Goal: Information Seeking & Learning: Learn about a topic

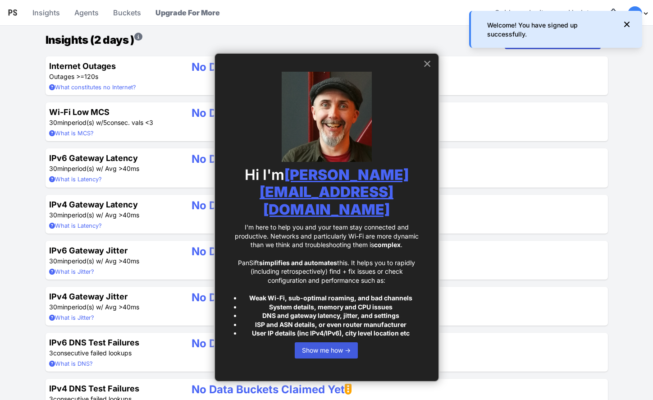
click at [426, 66] on button "×" at bounding box center [427, 63] width 9 height 14
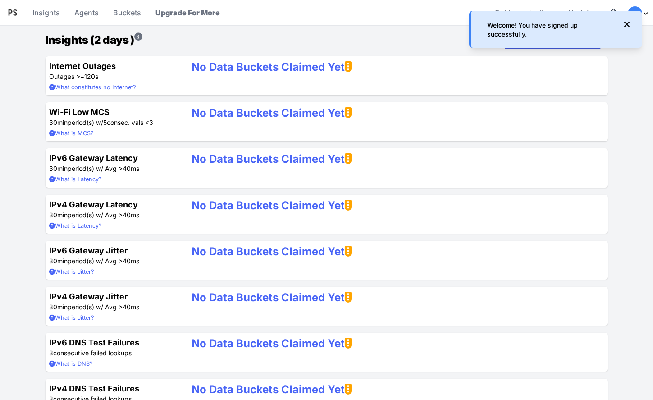
click at [202, 41] on div "Insights (2 days ) Download  macOS Agent" at bounding box center [327, 40] width 563 height 18
click at [629, 23] on icon at bounding box center [627, 24] width 9 height 9
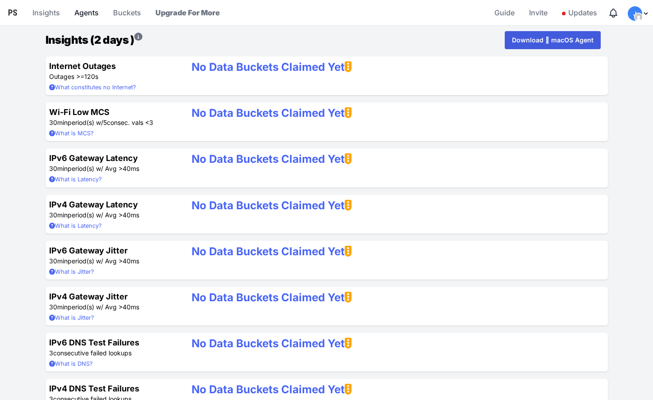
click at [86, 14] on link "Agents" at bounding box center [87, 13] width 32 height 22
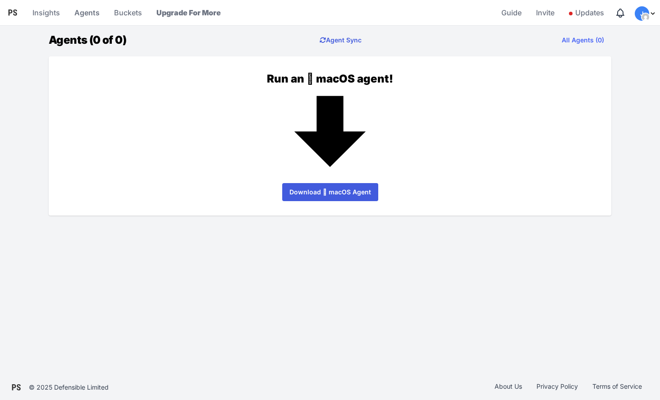
click at [340, 40] on button "Agent Sync" at bounding box center [340, 40] width 56 height 18
click at [343, 40] on button "Agent Sync" at bounding box center [340, 40] width 56 height 18
click at [573, 41] on link "All Agents (0)" at bounding box center [583, 40] width 57 height 18
click at [537, 110] on div "Run an  macOS agent! Download  macOS Agent" at bounding box center [330, 136] width 534 height 130
click at [582, 39] on link "All Agents (0)" at bounding box center [583, 40] width 57 height 18
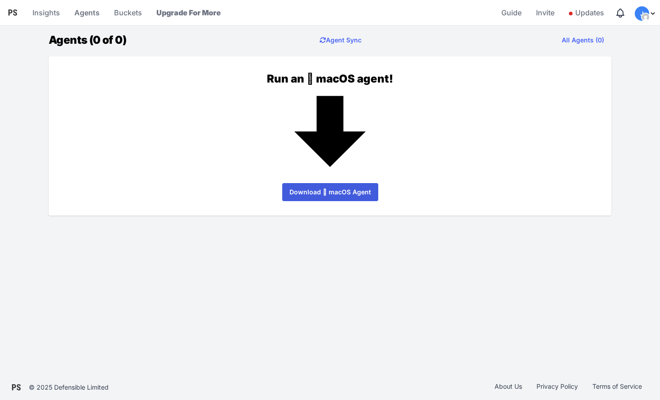
click at [644, 15] on img "Profile Menu" at bounding box center [645, 17] width 7 height 7
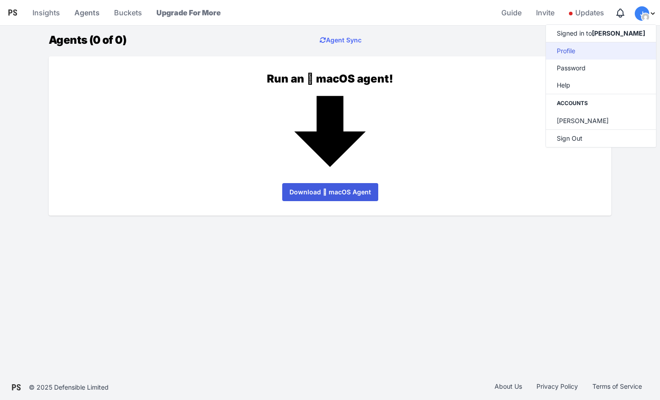
click at [607, 50] on link "Profile" at bounding box center [601, 50] width 110 height 17
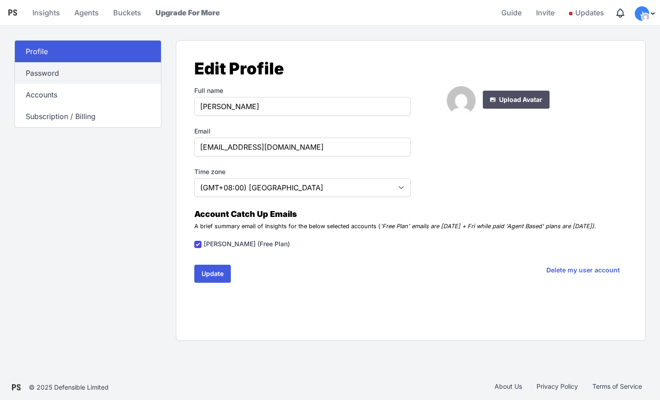
click at [66, 75] on link "Password" at bounding box center [88, 73] width 146 height 22
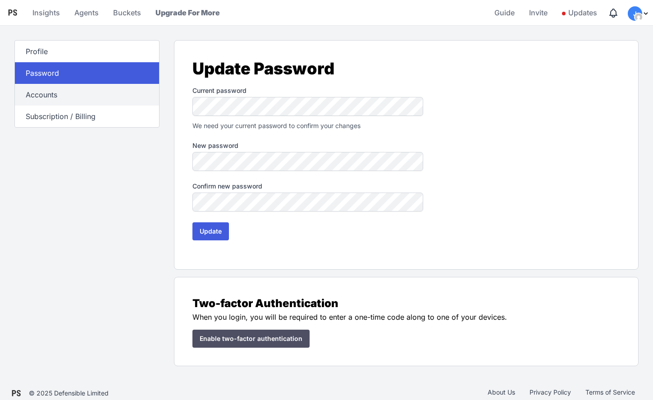
click at [66, 95] on link "Accounts" at bounding box center [87, 95] width 144 height 22
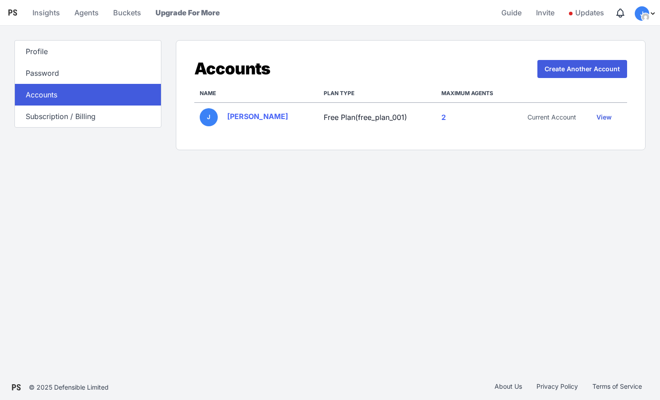
click at [603, 118] on link "View" at bounding box center [604, 117] width 30 height 18
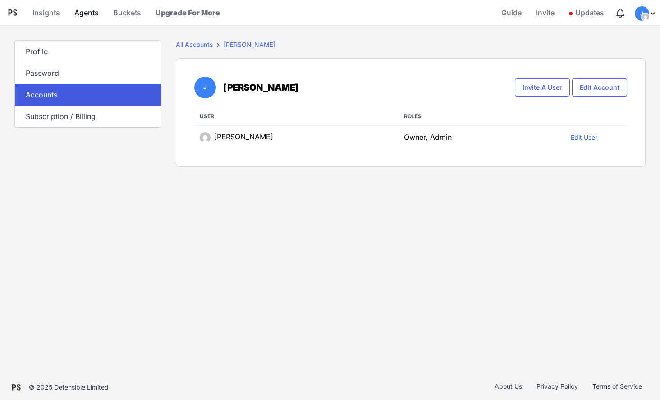
click at [87, 16] on link "Agents" at bounding box center [87, 13] width 32 height 22
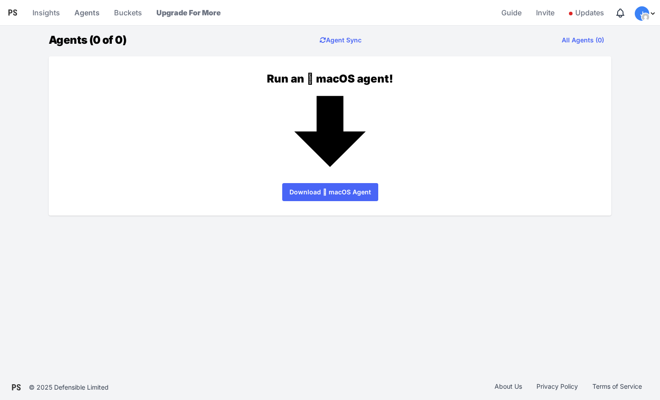
click at [314, 189] on link "Download  macOS Agent" at bounding box center [330, 192] width 96 height 18
click at [361, 258] on div "Logo Pansift Menu Insights Agents Buckets Upgrade For More Guide Invite Updates…" at bounding box center [330, 187] width 660 height 375
click at [352, 41] on button "Agent Sync" at bounding box center [340, 40] width 56 height 18
click at [40, 13] on link "Insights" at bounding box center [46, 13] width 35 height 22
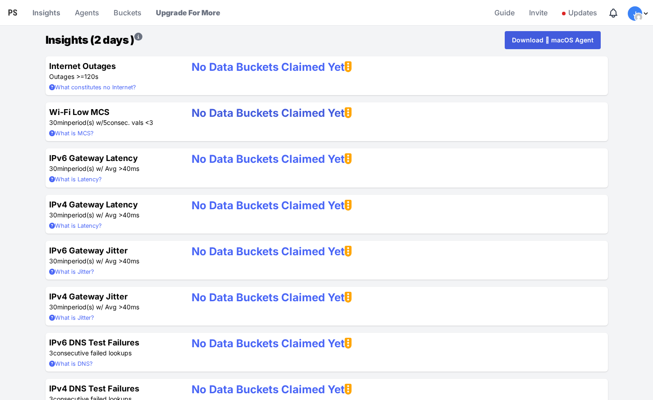
click at [212, 114] on strong "No Data Buckets Claimed Yet" at bounding box center [272, 112] width 160 height 13
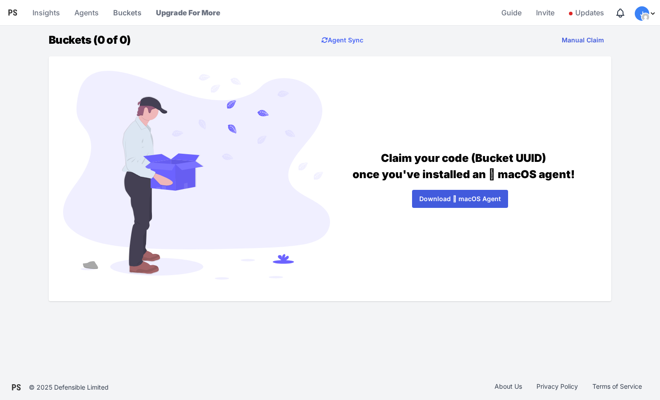
click at [593, 38] on button "Manual Claim" at bounding box center [583, 40] width 57 height 18
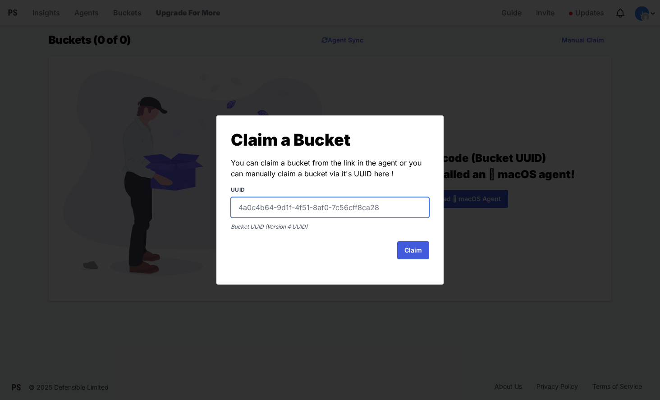
click at [278, 209] on input "text" at bounding box center [330, 207] width 198 height 21
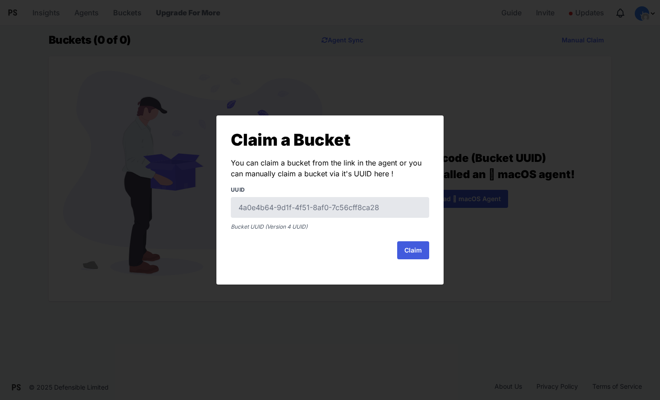
click at [510, 232] on div "Claim a Bucket You can claim a bucket from the link in the agent or you can man…" at bounding box center [330, 200] width 660 height 400
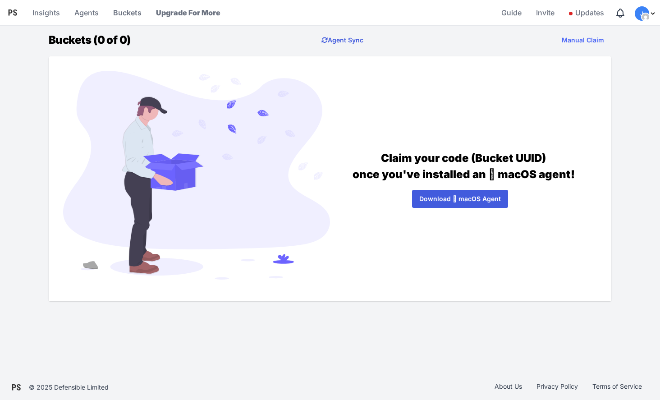
click at [353, 40] on link "Agent Sync" at bounding box center [342, 40] width 56 height 18
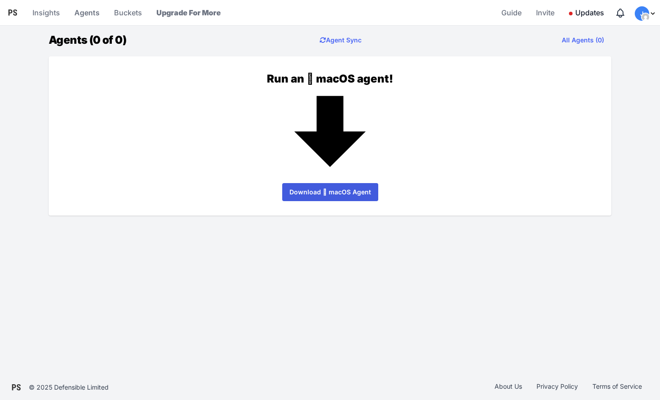
click at [582, 13] on span "Updates" at bounding box center [586, 13] width 35 height 18
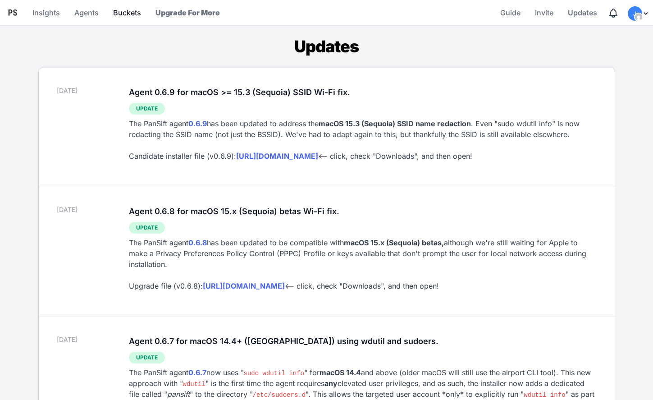
click at [135, 13] on link "Buckets" at bounding box center [127, 13] width 35 height 22
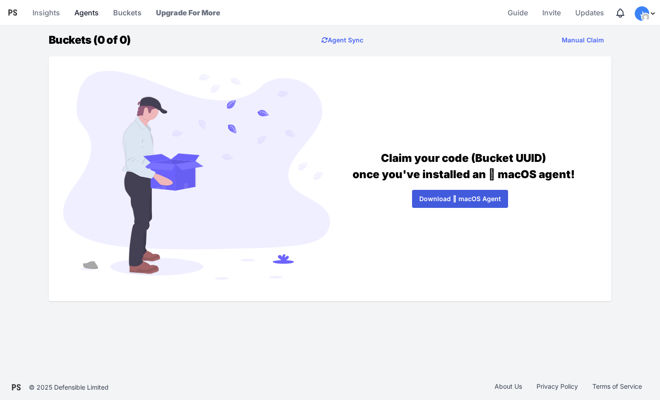
click at [88, 14] on link "Agents" at bounding box center [87, 13] width 32 height 22
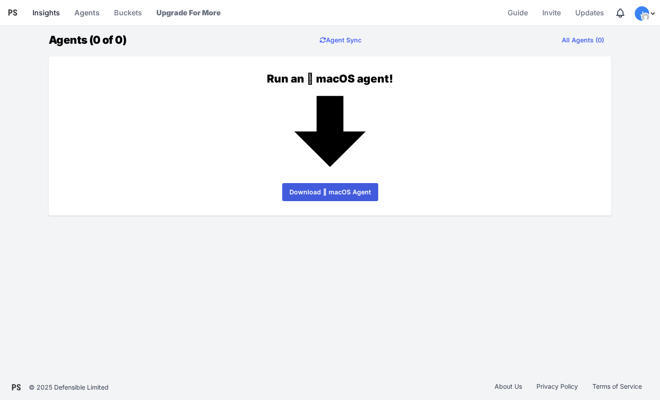
click at [57, 14] on link "Insights" at bounding box center [46, 13] width 35 height 22
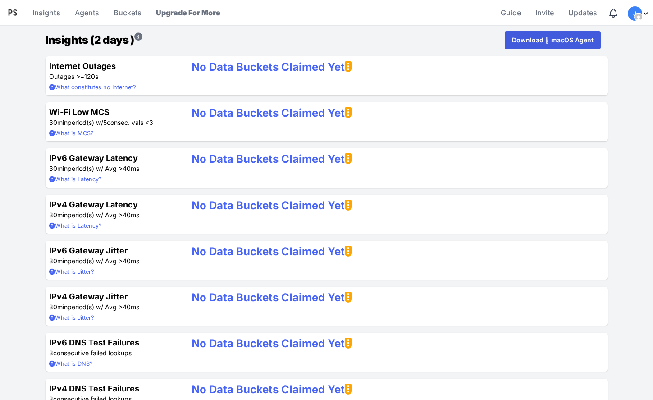
click at [13, 12] on icon "Logo" at bounding box center [12, 12] width 11 height 11
click at [208, 40] on div "Insights (2 days ) Download  macOS Agent" at bounding box center [327, 40] width 563 height 18
click at [239, 111] on strong "No Data Buckets Claimed Yet" at bounding box center [272, 112] width 160 height 13
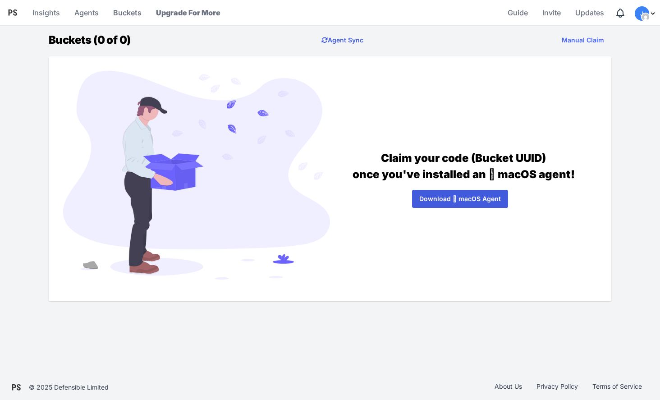
click at [345, 39] on link "Agent Sync" at bounding box center [342, 40] width 56 height 18
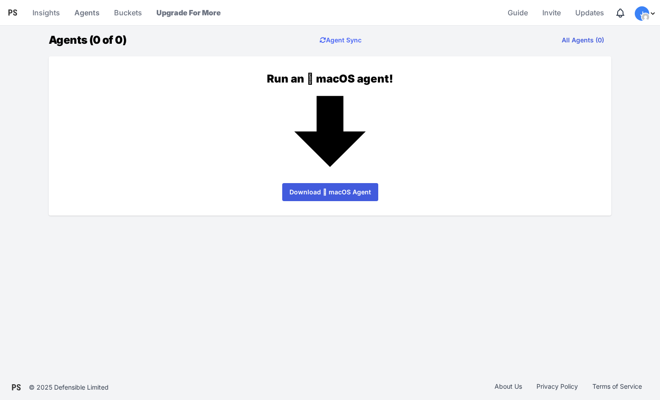
click at [579, 41] on link "All Agents (0)" at bounding box center [583, 40] width 57 height 18
click at [646, 10] on span "J" at bounding box center [642, 13] width 14 height 14
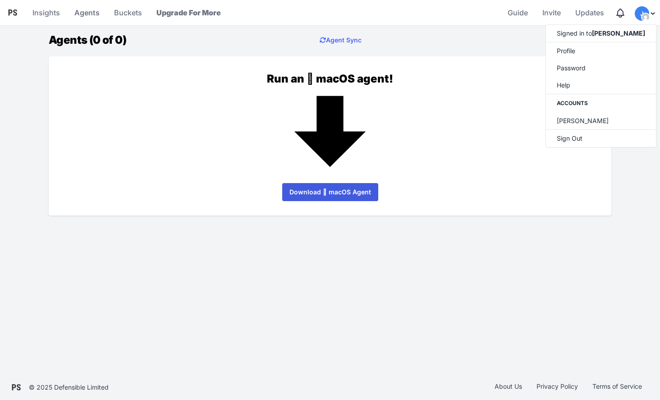
click at [647, 12] on span "J" at bounding box center [642, 13] width 14 height 14
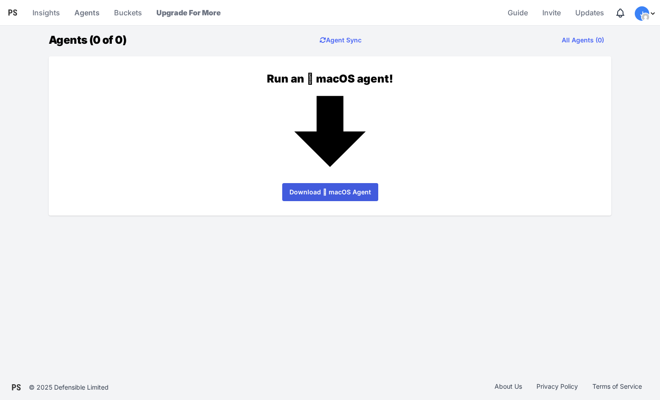
click at [647, 12] on span "J" at bounding box center [642, 13] width 14 height 14
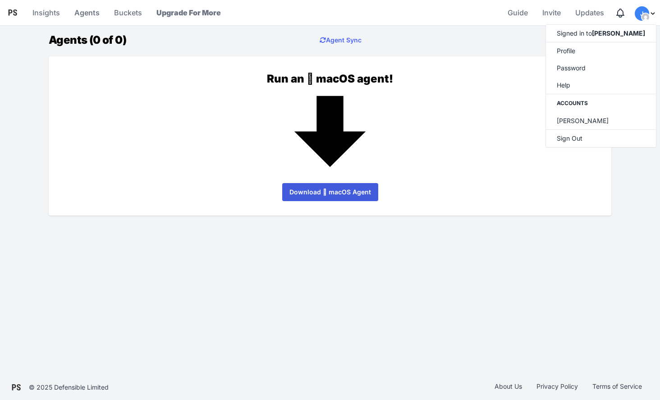
click at [29, 42] on main "Agents (0 of 0) Agent Sync All Agents (0) Run an  macOS agent! Download  macO…" at bounding box center [330, 123] width 660 height 184
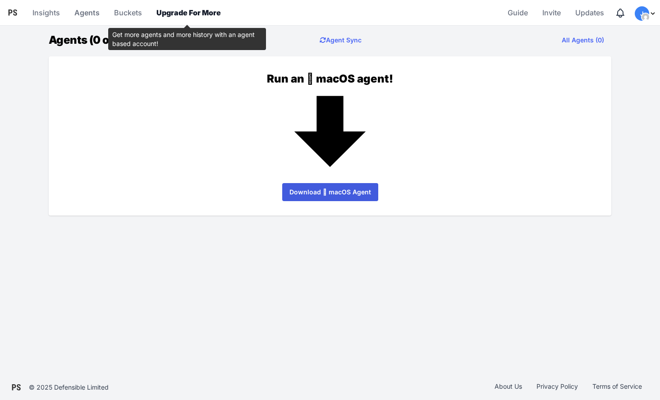
click at [188, 11] on link "Upgrade For More" at bounding box center [189, 13] width 72 height 22
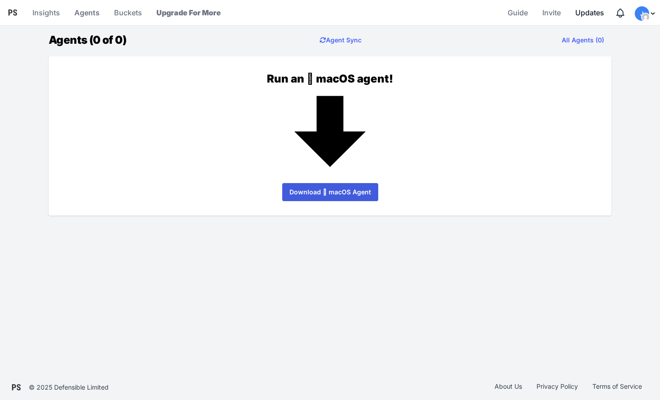
click at [590, 11] on span "Updates" at bounding box center [589, 13] width 29 height 18
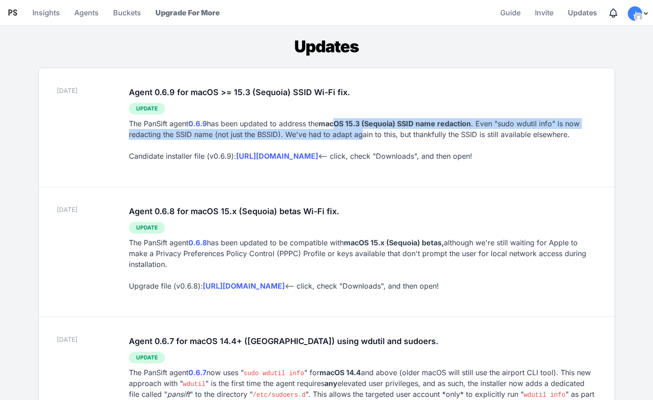
drag, startPoint x: 342, startPoint y: 127, endPoint x: 363, endPoint y: 133, distance: 21.7
click at [363, 133] on div "The PanSift agent 0.6.9 has been updated to address the macOS 15.3 (Sequoia) SS…" at bounding box center [363, 139] width 468 height 43
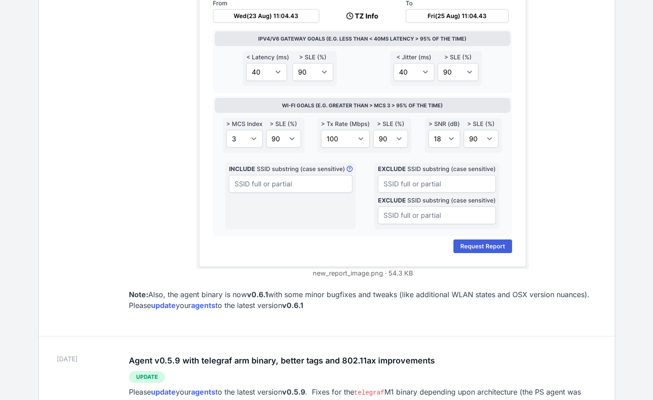
scroll to position [1090, 0]
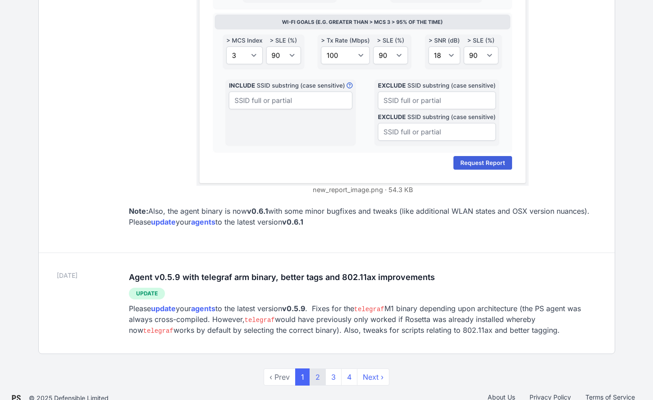
click at [320, 368] on link "2" at bounding box center [318, 376] width 16 height 17
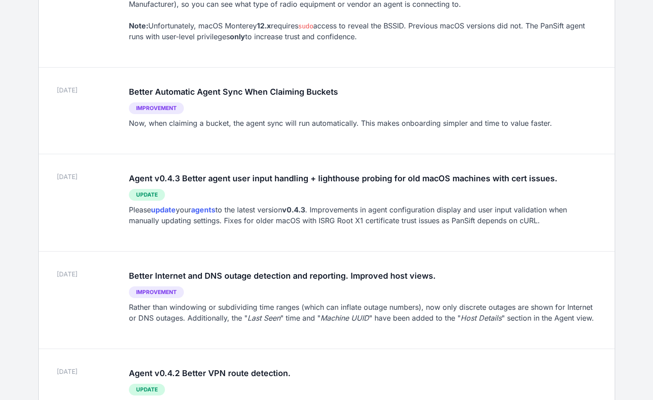
scroll to position [429, 0]
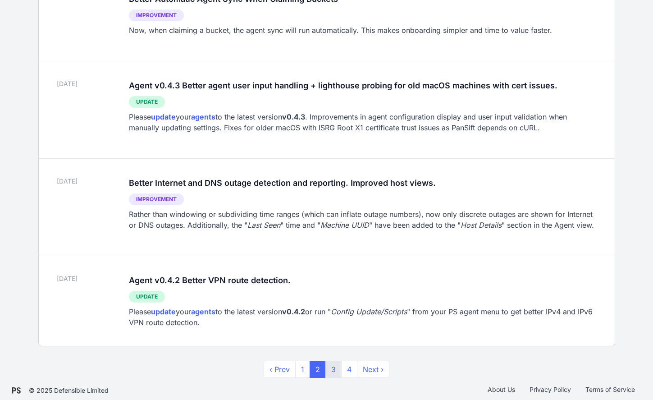
click at [333, 369] on link "3" at bounding box center [334, 369] width 16 height 17
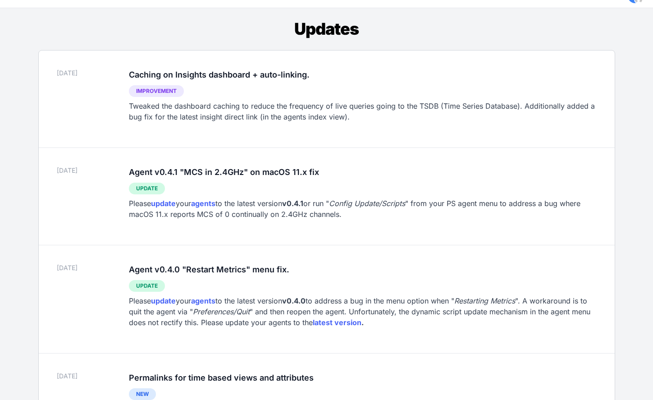
scroll to position [23, 0]
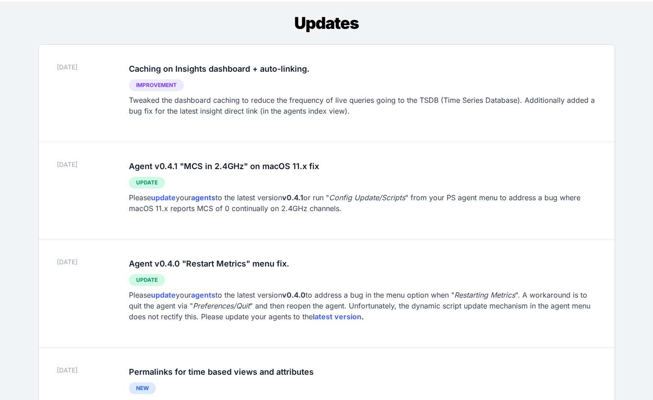
click at [201, 196] on strong "agents" at bounding box center [203, 197] width 24 height 9
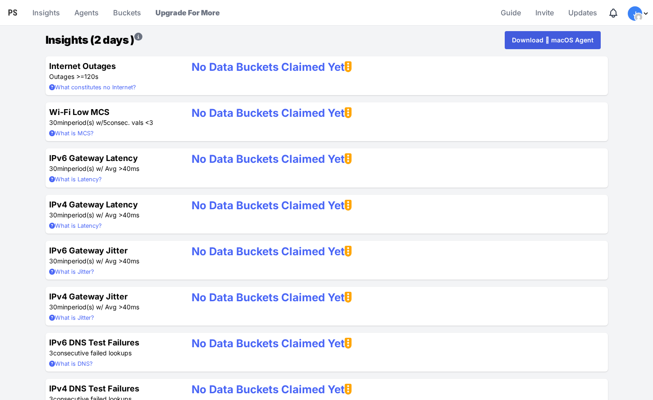
click at [642, 12] on span "J" at bounding box center [635, 13] width 14 height 14
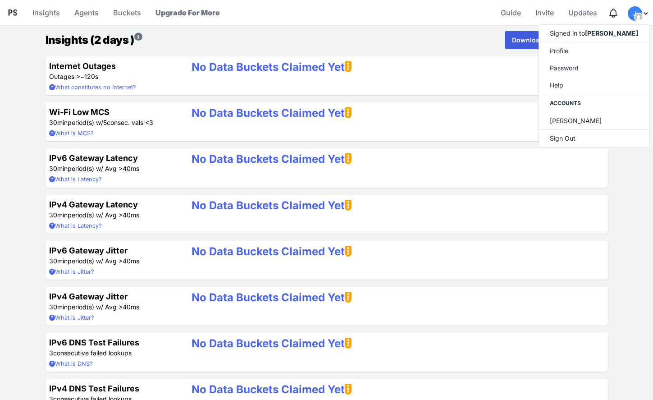
click at [358, 35] on div "Insights (2 days ) Download  macOS Agent" at bounding box center [327, 40] width 563 height 18
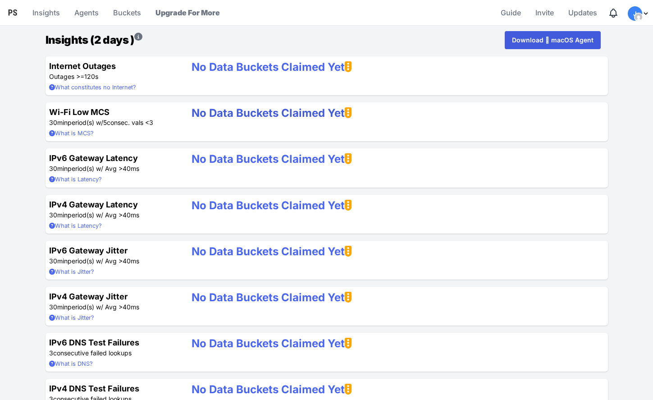
click at [211, 110] on strong "No Data Buckets Claimed Yet" at bounding box center [272, 112] width 160 height 13
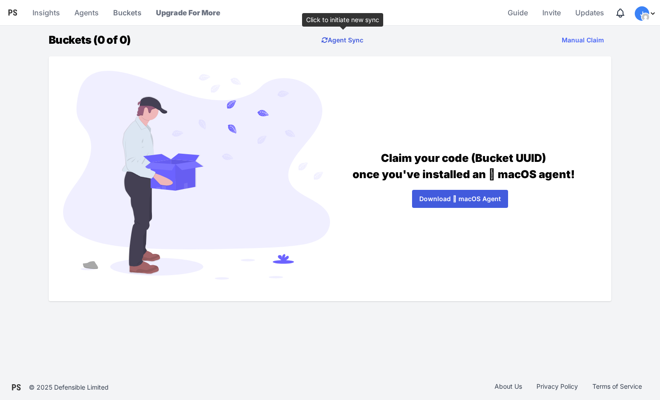
click at [351, 42] on link "Agent Sync" at bounding box center [342, 40] width 56 height 18
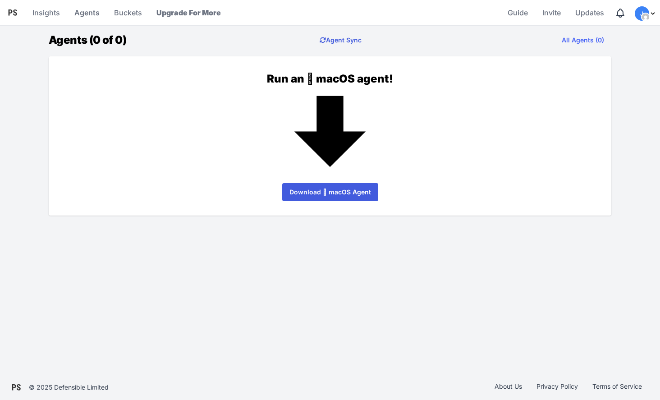
click at [342, 39] on button "Agent Sync" at bounding box center [340, 40] width 56 height 18
click at [595, 40] on link "All Agents (0)" at bounding box center [583, 40] width 57 height 18
click at [338, 37] on button "Agent Sync" at bounding box center [340, 40] width 56 height 18
click at [11, 13] on icon at bounding box center [13, 12] width 9 height 6
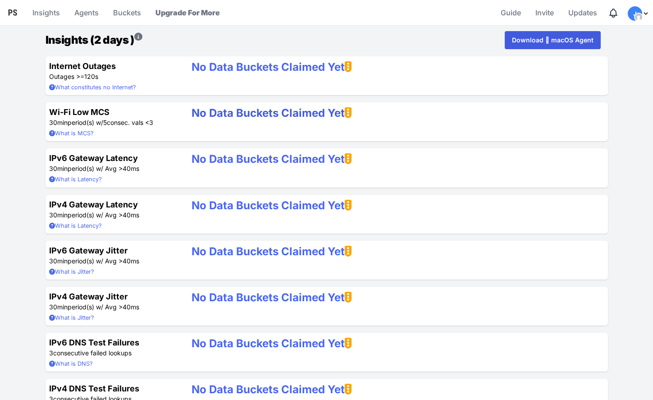
click at [351, 113] on icon at bounding box center [348, 112] width 7 height 11
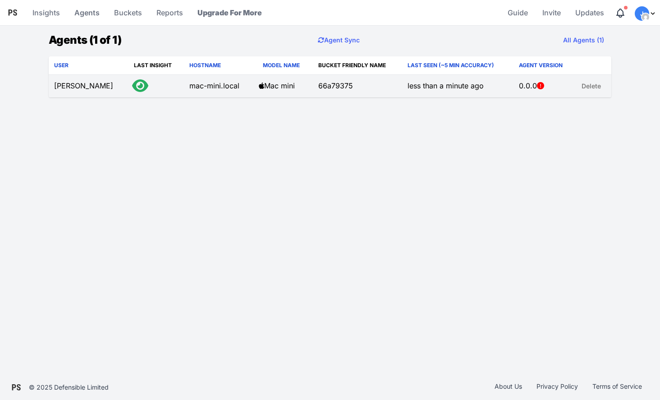
click at [132, 86] on icon at bounding box center [140, 85] width 16 height 14
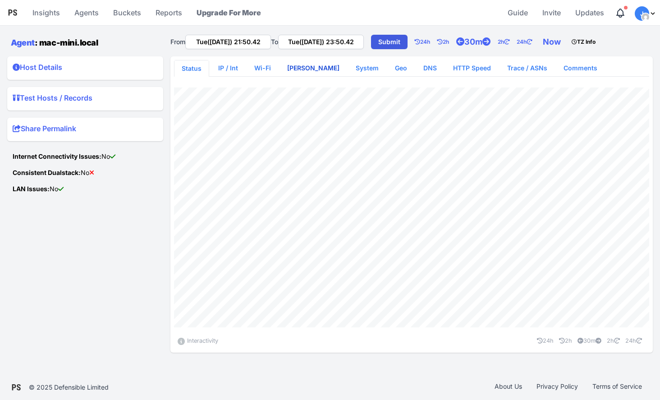
click at [298, 69] on link "WLAN Scan" at bounding box center [313, 68] width 67 height 16
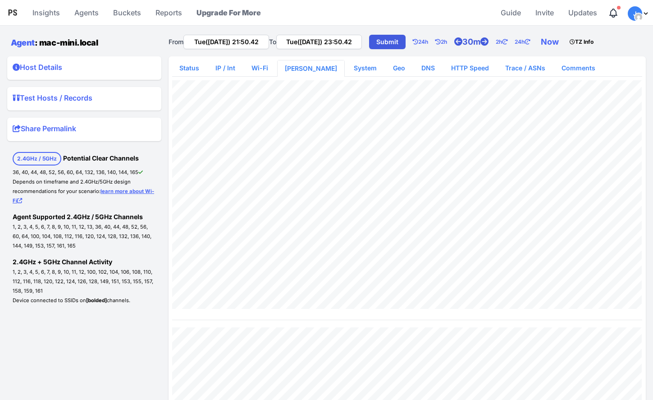
click at [463, 41] on icon at bounding box center [458, 42] width 8 height 8
type input "Tue(26 Aug) 21:20.42"
type input "Tue(26 Aug) 23:51.23"
click at [45, 65] on summary "Host Details" at bounding box center [84, 69] width 143 height 14
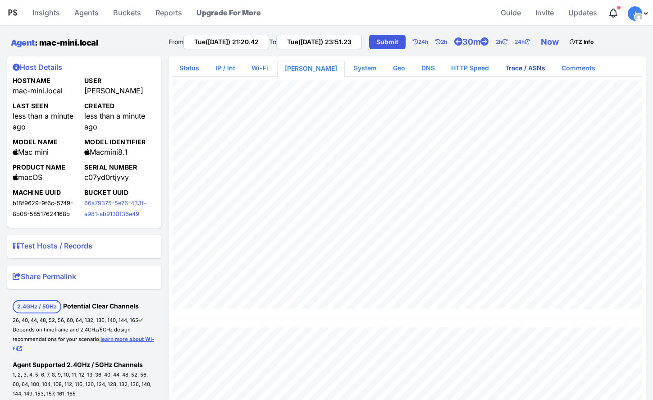
click at [510, 69] on link "Trace / ASNs" at bounding box center [525, 68] width 55 height 16
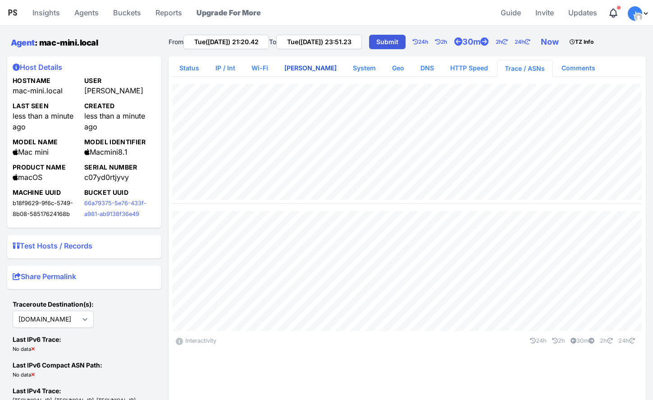
click at [307, 72] on link "[PERSON_NAME]" at bounding box center [310, 68] width 67 height 16
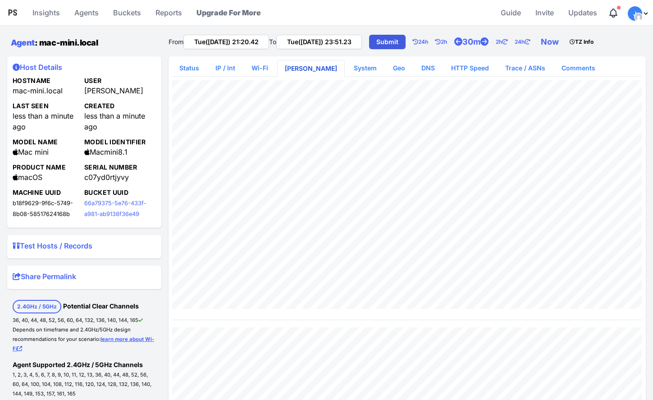
click at [304, 69] on link "[PERSON_NAME]" at bounding box center [311, 68] width 67 height 16
click at [566, 45] on link "Now" at bounding box center [551, 42] width 29 height 18
type input "Tue(26 Aug) 21:52.23"
type input "Tue(26 Aug) 23:52.23"
click at [614, 10] on icon "Notifications" at bounding box center [613, 13] width 11 height 11
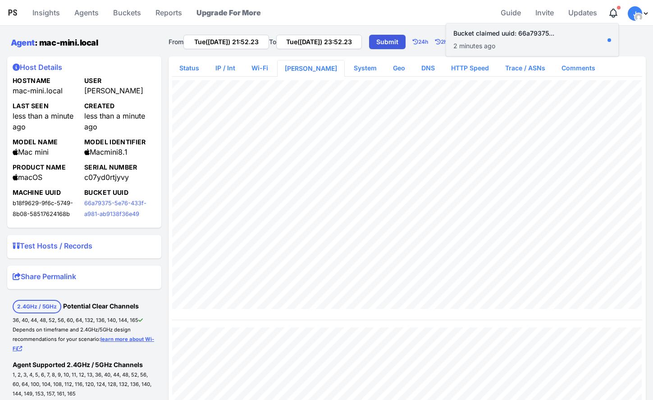
click at [392, 12] on div "Insights Agents Buckets Reports Upgrade For More" at bounding box center [263, 13] width 468 height 22
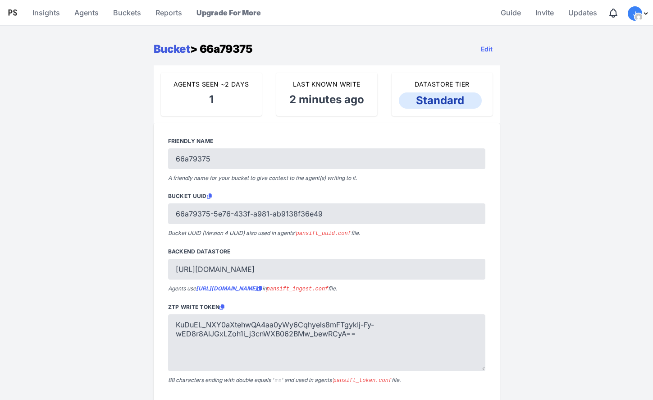
click at [178, 49] on link "Bucket" at bounding box center [172, 48] width 37 height 13
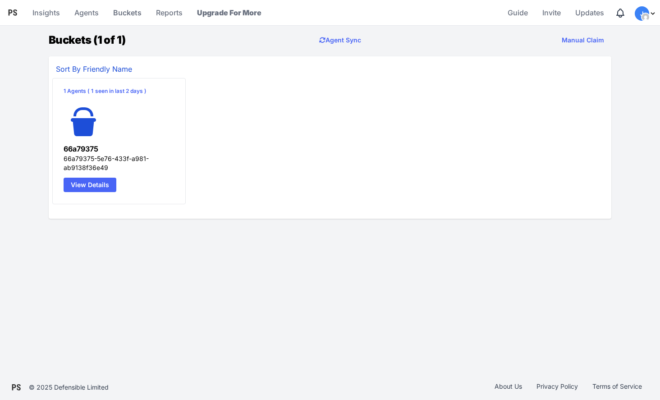
click at [92, 184] on link "View Details" at bounding box center [90, 185] width 53 height 14
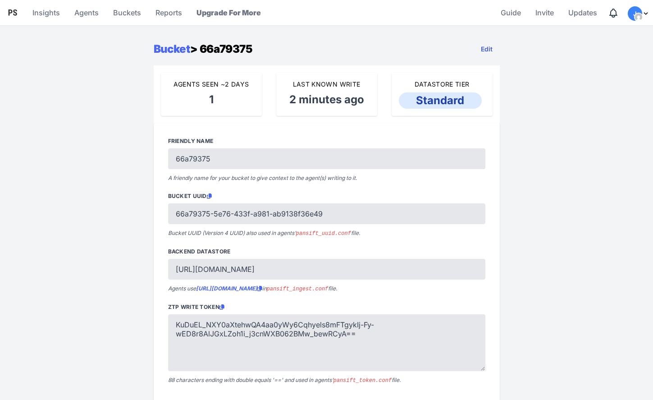
click at [488, 46] on link "Edit" at bounding box center [487, 49] width 26 height 18
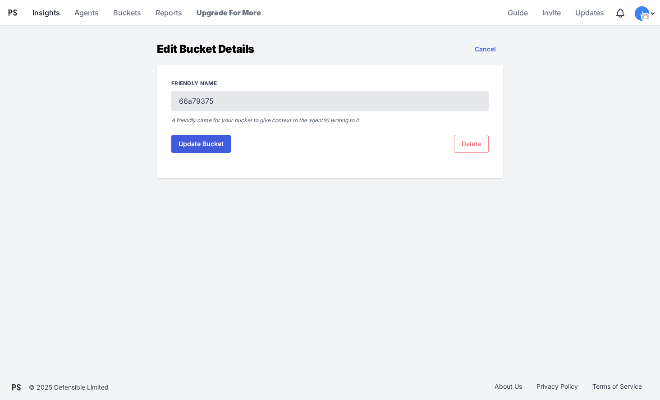
click at [44, 15] on link "Insights" at bounding box center [46, 13] width 35 height 22
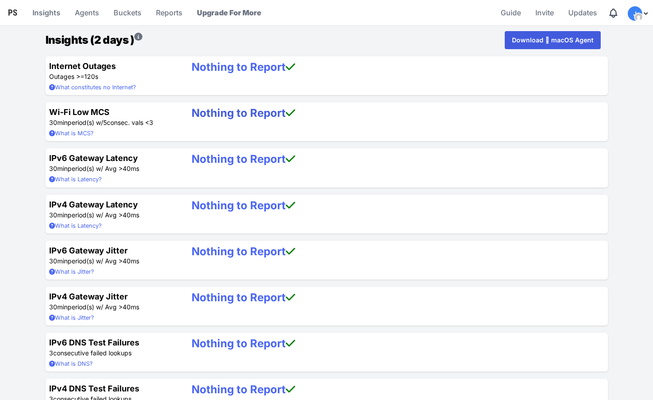
click at [211, 112] on link "Nothing to Report" at bounding box center [244, 112] width 104 height 13
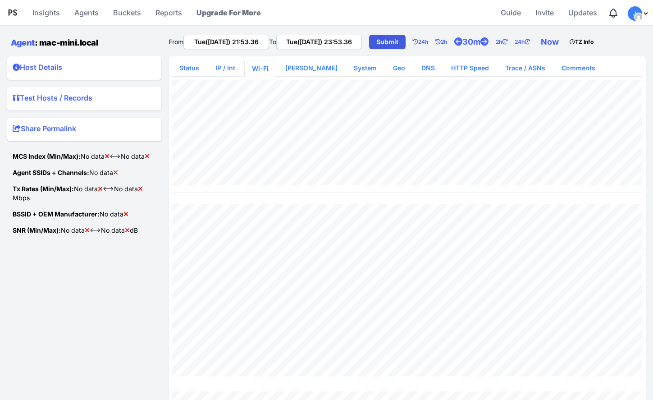
click at [80, 65] on summary "Host Details" at bounding box center [84, 69] width 143 height 14
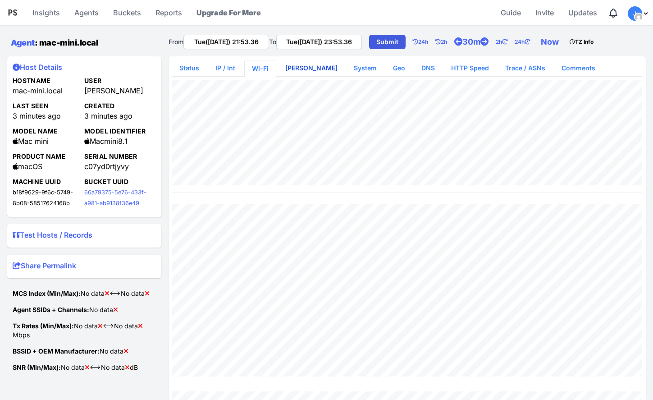
click at [310, 68] on link "WLAN Scan" at bounding box center [311, 68] width 67 height 16
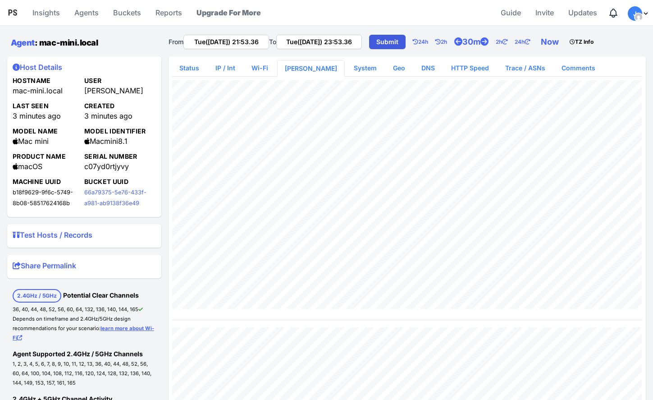
type input "Tue(26 Aug) 23:37.15"
type input "Tue(26 Aug) 23:38.32"
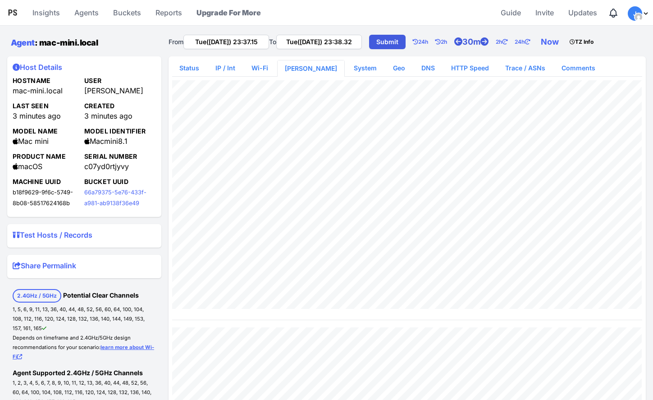
click at [482, 43] on link "30m" at bounding box center [474, 42] width 41 height 18
type input "Tue(26 Aug) 23:07.15"
type input "Tue(26 Aug) 23:55.02"
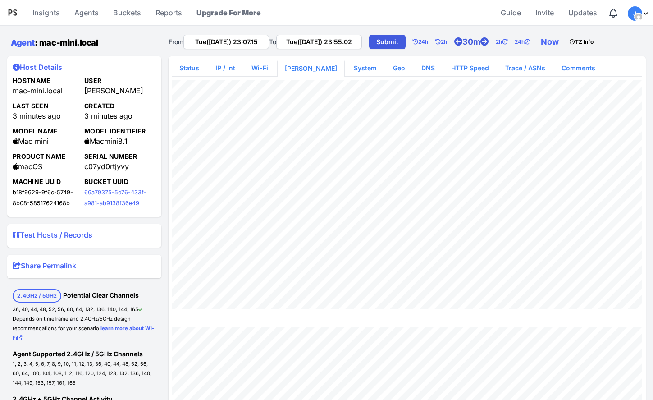
click at [463, 42] on icon at bounding box center [458, 42] width 8 height 8
type input "Tue(26 Aug) 22:37.15"
type input "Tue(26 Aug) 23:55.06"
click at [566, 45] on link "Now" at bounding box center [551, 42] width 29 height 18
type input "Tue(26 Aug) 21:57.06"
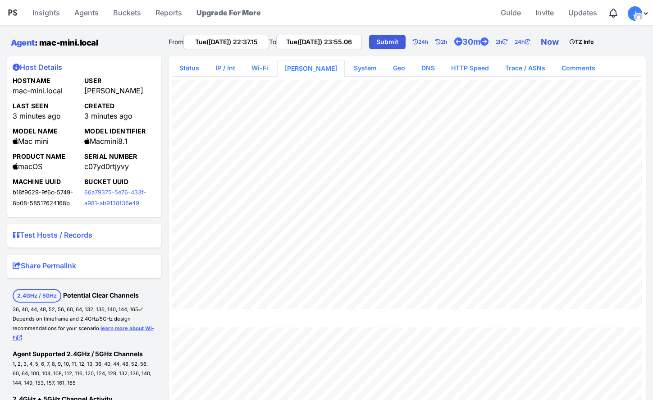
type input "Tue(26 Aug) 23:57.06"
click at [566, 42] on link "Now" at bounding box center [551, 42] width 29 height 18
type input "Tue(26 Aug) 21:59.43"
type input "Tue(26 Aug) 23:59.43"
click at [489, 41] on icon at bounding box center [485, 42] width 8 height 8
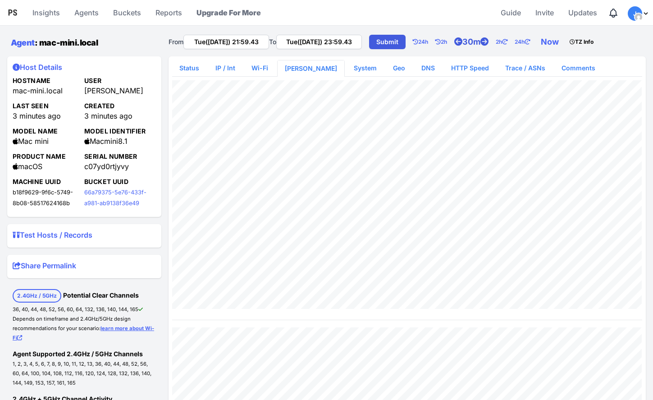
type input "Tue(26 Aug) 21:29.43"
type input "Tue(26 Aug) 23:59.52"
click at [566, 41] on link "Now" at bounding box center [551, 42] width 29 height 18
type input "Tue(26 Aug) 22:01.29"
type input "Wed(27 Aug) 00:01.29"
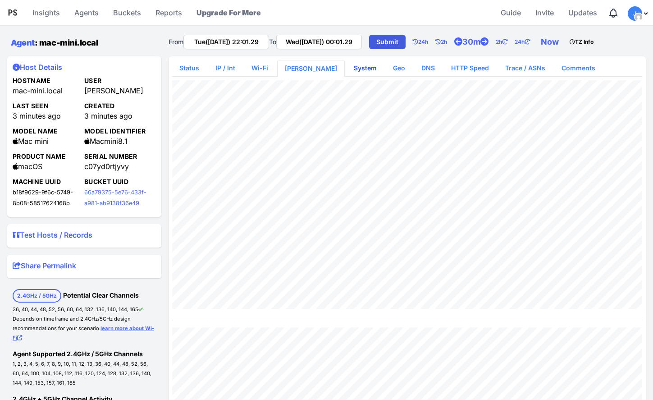
click at [347, 69] on link "System" at bounding box center [365, 68] width 37 height 16
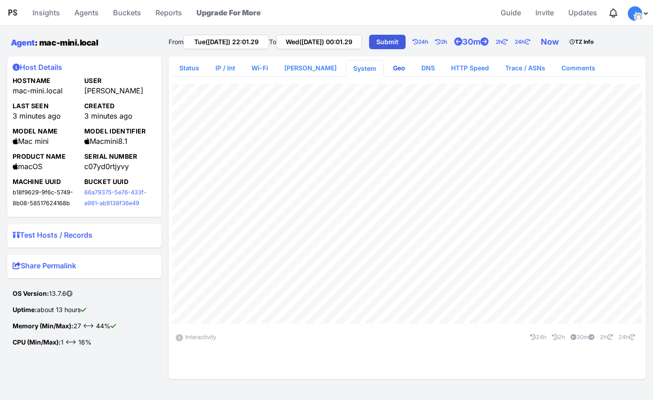
click at [386, 68] on link "Geo" at bounding box center [399, 68] width 27 height 16
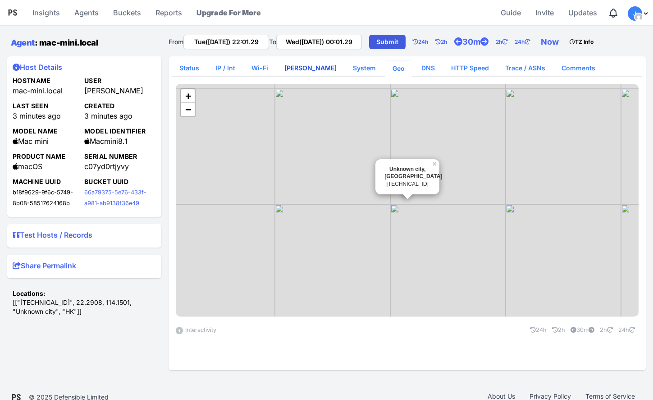
click at [310, 68] on link "[PERSON_NAME]" at bounding box center [310, 68] width 67 height 16
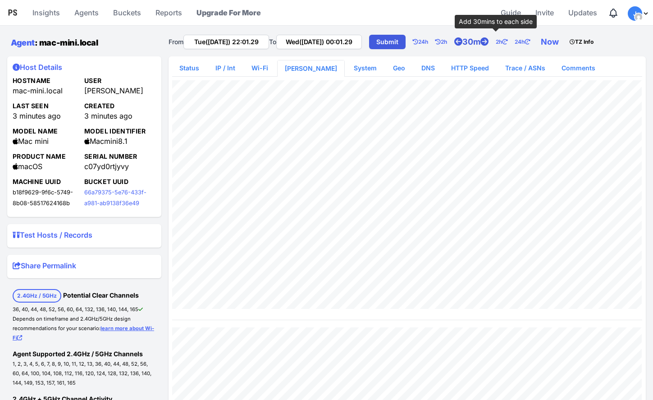
click at [489, 40] on icon at bounding box center [485, 42] width 8 height 8
type input "Tue(26 Aug) 21:31.29"
type input "Wed(27 Aug) 00:03.23"
click at [566, 42] on link "Now" at bounding box center [551, 42] width 29 height 18
type input "Tue(26 Aug) 22:03.25"
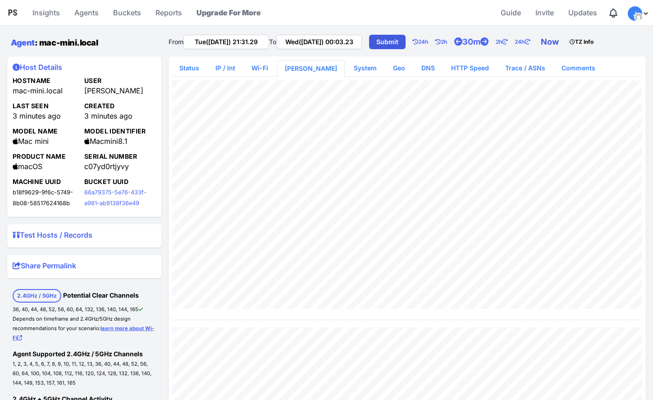
type input "Wed(27 Aug) 00:03.25"
click at [188, 69] on link "Status" at bounding box center [189, 68] width 34 height 16
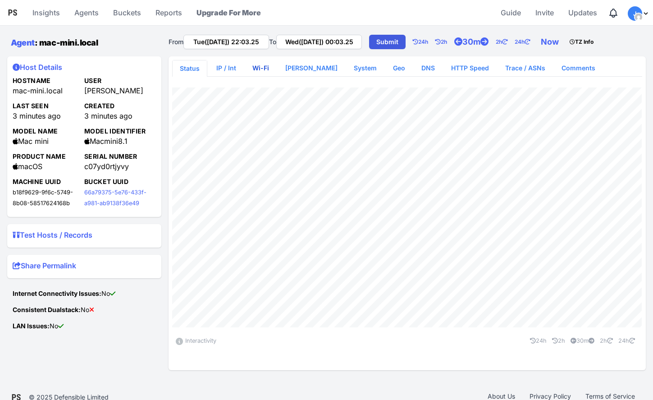
click at [264, 72] on link "Wi-Fi" at bounding box center [260, 68] width 31 height 16
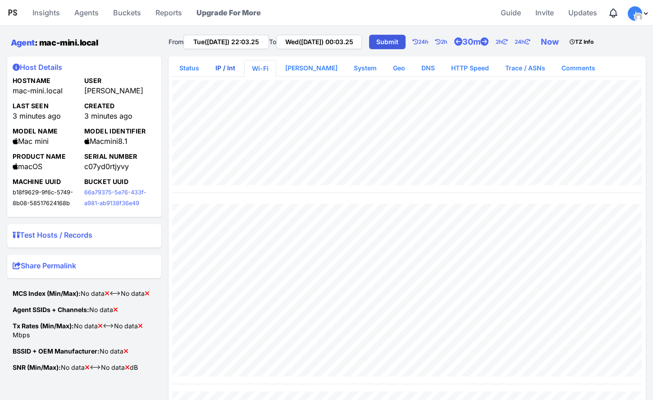
click at [228, 72] on link "IP / Int" at bounding box center [225, 68] width 34 height 16
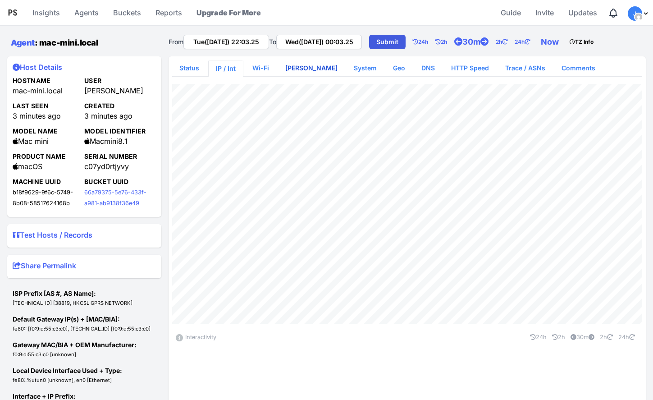
click at [308, 70] on link "[PERSON_NAME]" at bounding box center [311, 68] width 67 height 16
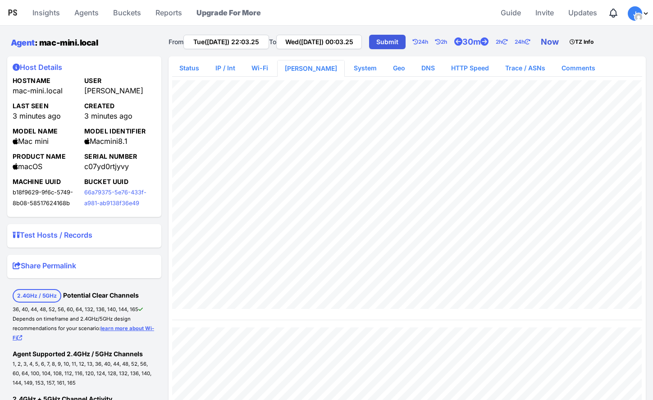
click at [566, 41] on link "Now" at bounding box center [551, 42] width 29 height 18
type input "Tue(26 Aug) 22:06.12"
type input "Wed(27 Aug) 00:06.12"
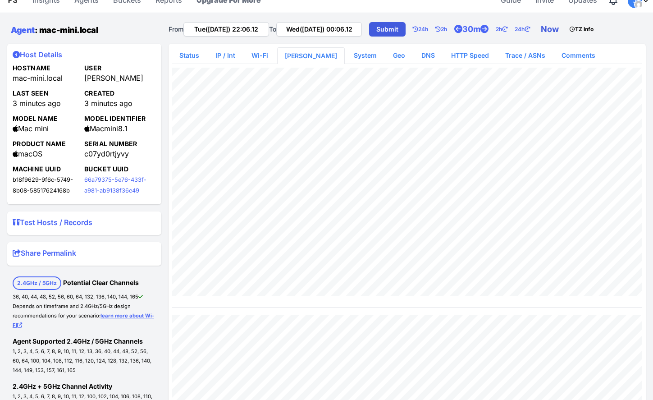
scroll to position [7, 0]
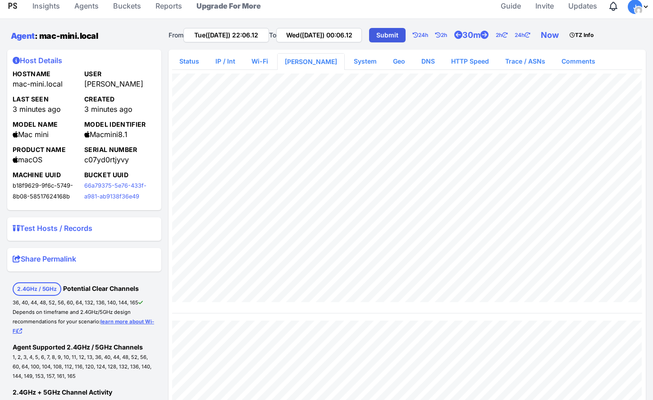
click at [78, 228] on summary "Test Hosts / Records" at bounding box center [84, 230] width 143 height 14
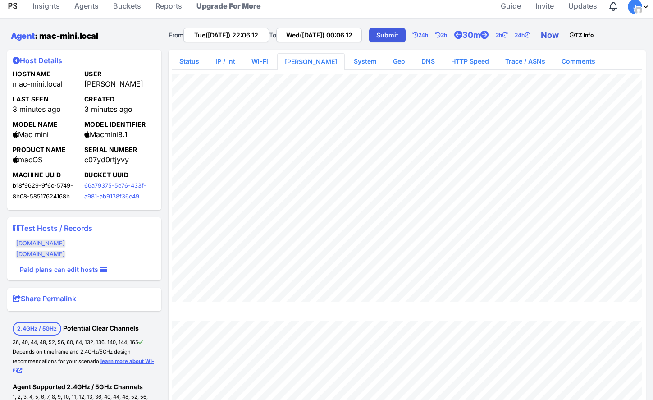
click at [566, 34] on link "Now" at bounding box center [551, 35] width 29 height 18
type input "Tue(26 Aug) 22:14.22"
type input "Wed(27 Aug) 00:14.22"
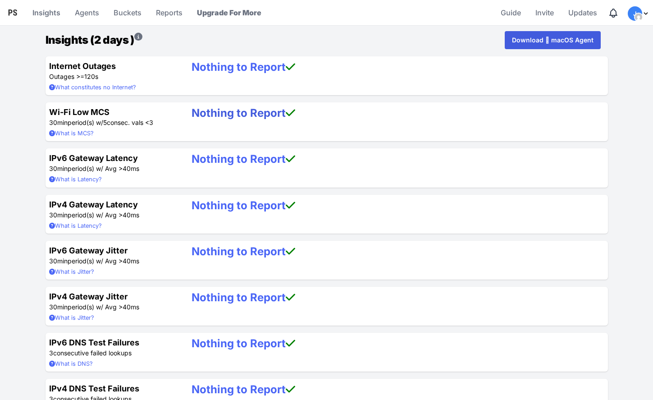
click at [221, 111] on link "Nothing to Report" at bounding box center [244, 112] width 104 height 13
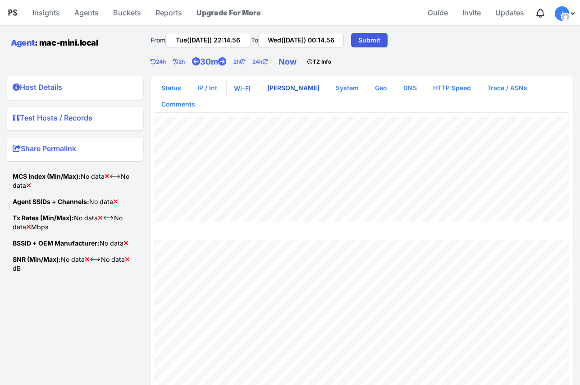
click at [279, 89] on link "[PERSON_NAME]" at bounding box center [293, 88] width 67 height 16
